Goal: Information Seeking & Learning: Check status

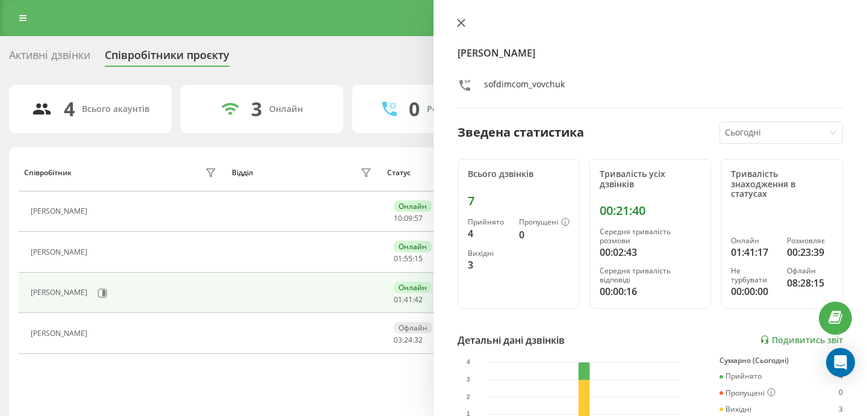
click at [460, 28] on button at bounding box center [461, 23] width 16 height 11
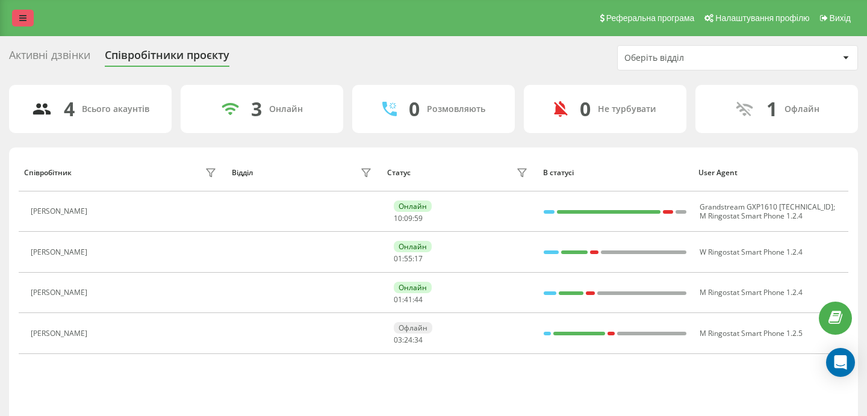
click at [23, 20] on icon at bounding box center [22, 18] width 7 height 8
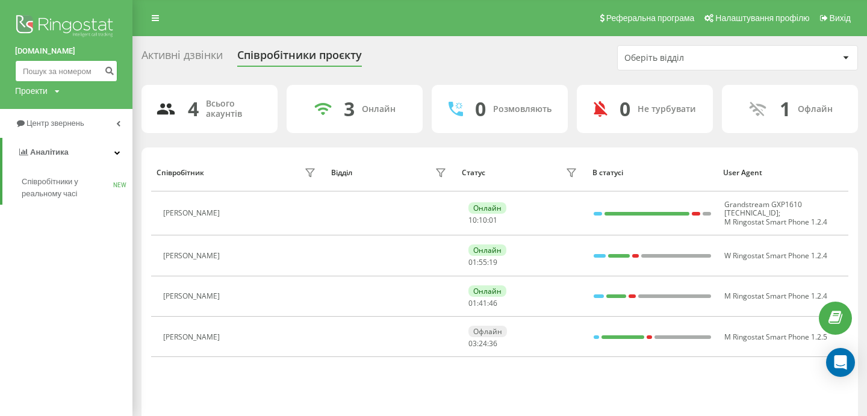
click at [58, 75] on input at bounding box center [66, 71] width 102 height 22
paste input "380966169139"
type input "380966169139"
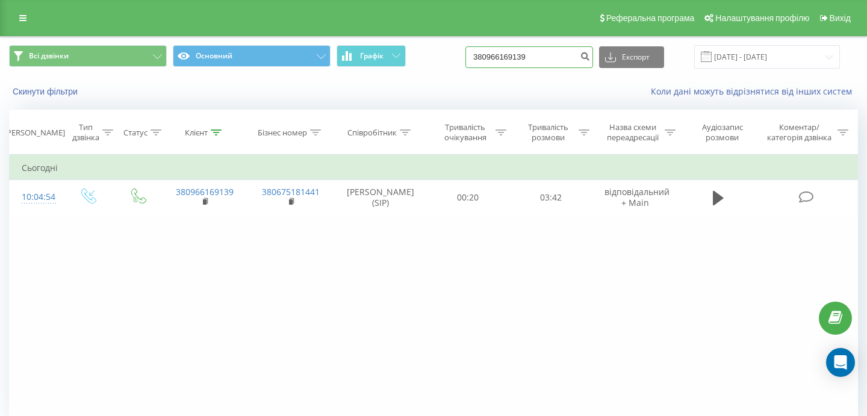
click at [564, 58] on input "380966169139" at bounding box center [529, 57] width 128 height 22
drag, startPoint x: 566, startPoint y: 58, endPoint x: 455, endPoint y: 49, distance: 111.1
click at [457, 49] on div "Всі дзвінки Основний Графік 380966169139 Експорт .csv .xls .xlsx 23.06.2025 - 2…" at bounding box center [433, 56] width 849 height 23
paste input "380934407364"
type input "380934407364"
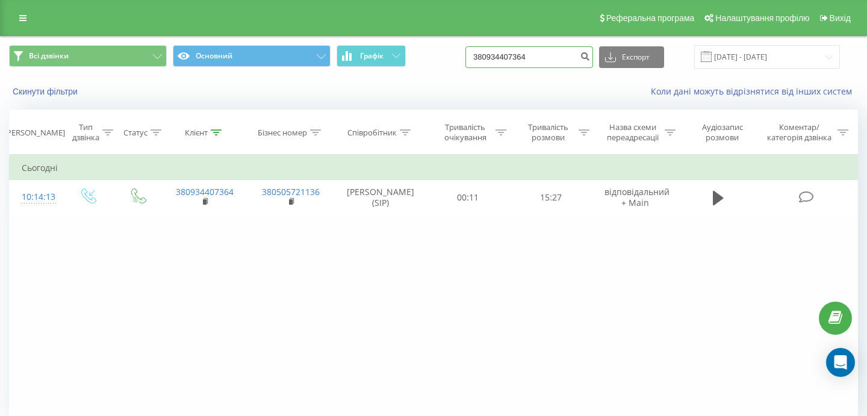
click at [566, 59] on input "380934407364" at bounding box center [529, 57] width 128 height 22
drag, startPoint x: 567, startPoint y: 59, endPoint x: 482, endPoint y: 53, distance: 85.1
click at [487, 53] on div "Всі дзвінки Основний Графік 380934407364 Експорт .csv .xls .xlsx [DATE] - [DATE]" at bounding box center [433, 56] width 849 height 23
paste input "[PHONE_NUMBER]"
type input "380632098586"
